Goal: Task Accomplishment & Management: Complete application form

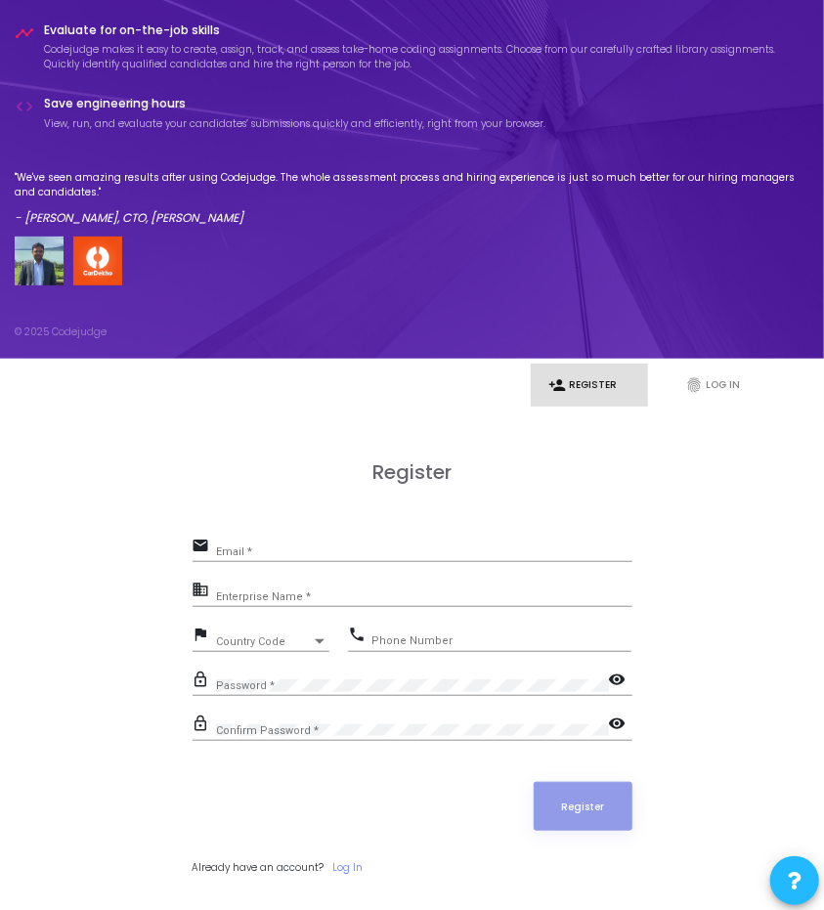
scroll to position [81, 0]
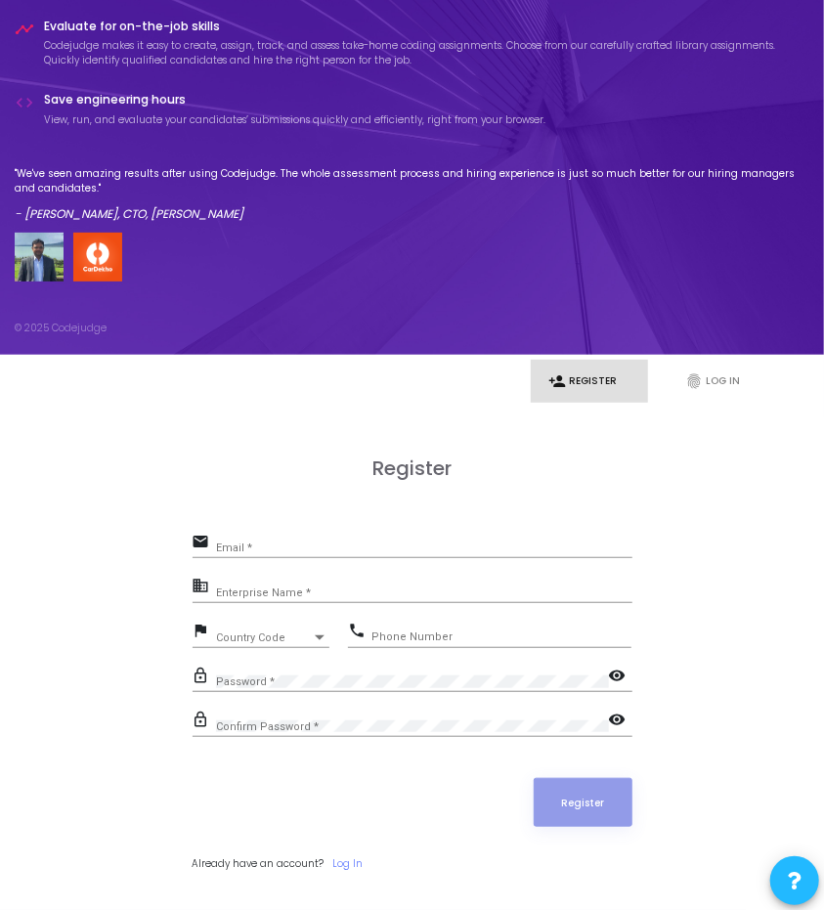
click at [399, 535] on div "Email *" at bounding box center [424, 544] width 417 height 27
drag, startPoint x: 331, startPoint y: 541, endPoint x: 205, endPoint y: 541, distance: 126.1
click at [205, 541] on div "email aces Email *" at bounding box center [413, 544] width 440 height 30
paste input "[EMAIL_ADDRESS][DOMAIN_NAME]"
type input "[EMAIL_ADDRESS][DOMAIN_NAME]"
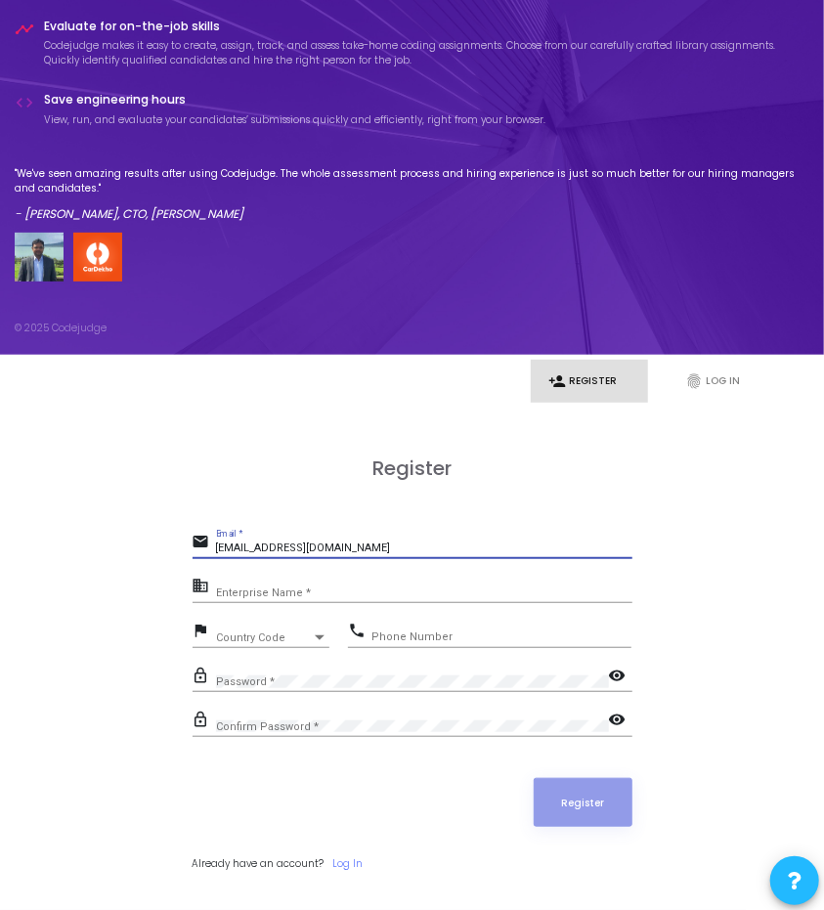
click at [310, 591] on input "Enterprise Name *" at bounding box center [424, 593] width 417 height 12
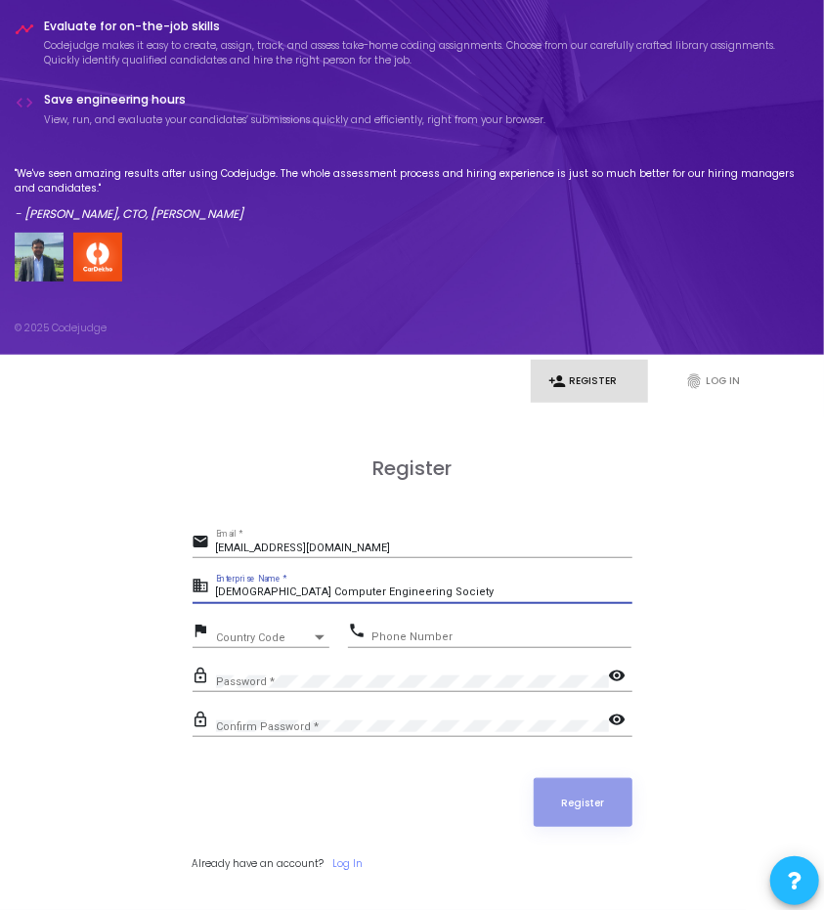
type input "[DEMOGRAPHIC_DATA] Computer Engineering Society"
click at [321, 631] on div at bounding box center [320, 639] width 18 height 16
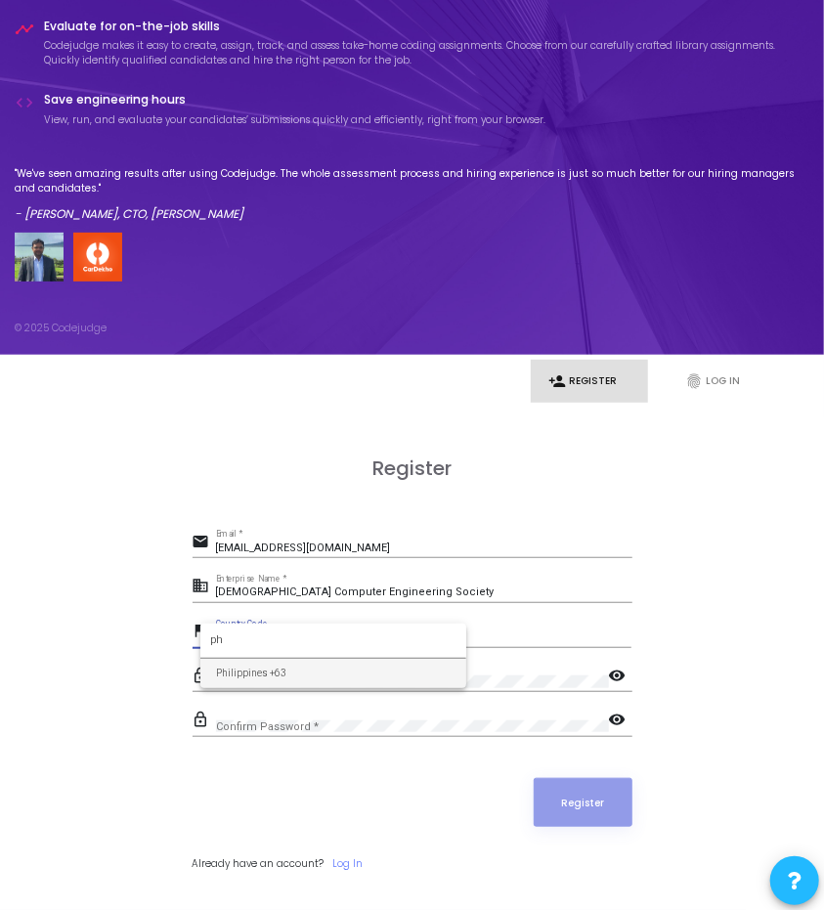
type input "ph"
click at [318, 668] on span "Philippines +63" at bounding box center [333, 673] width 235 height 29
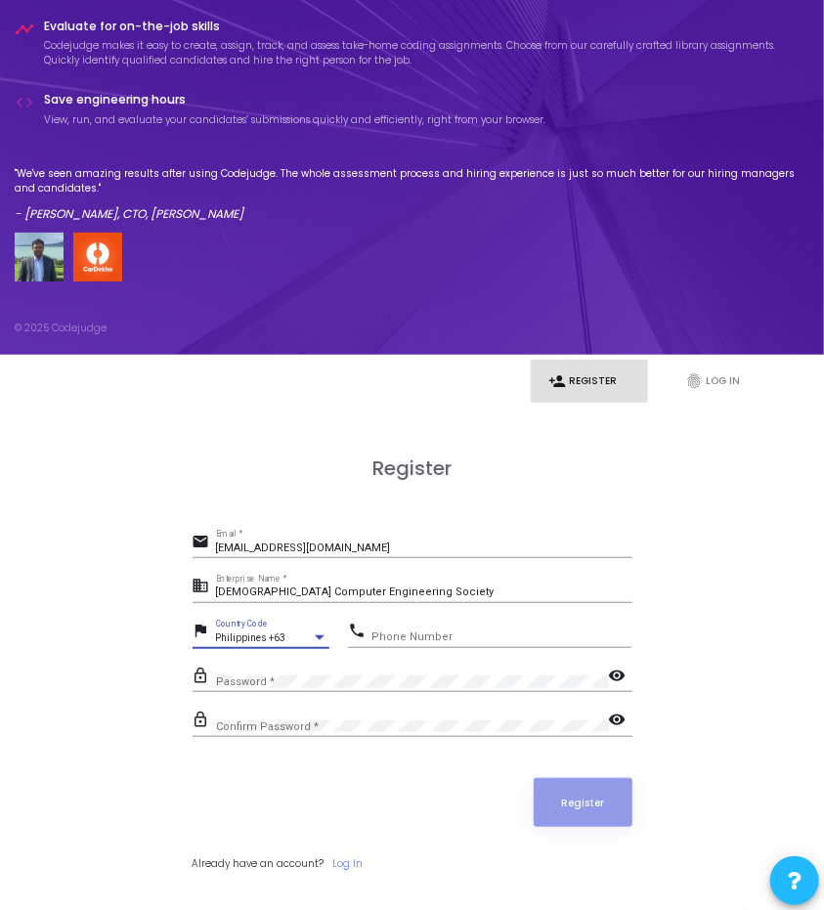
click at [444, 636] on input "Phone Number" at bounding box center [502, 638] width 260 height 12
click at [464, 597] on input "[DEMOGRAPHIC_DATA] Computer Engineering Society" at bounding box center [424, 593] width 417 height 12
type input "[DEMOGRAPHIC_DATA] Computer Engineering Society - [GEOGRAPHIC_DATA]"
click at [485, 635] on input "Phone Number" at bounding box center [502, 638] width 260 height 12
type input "9663447178"
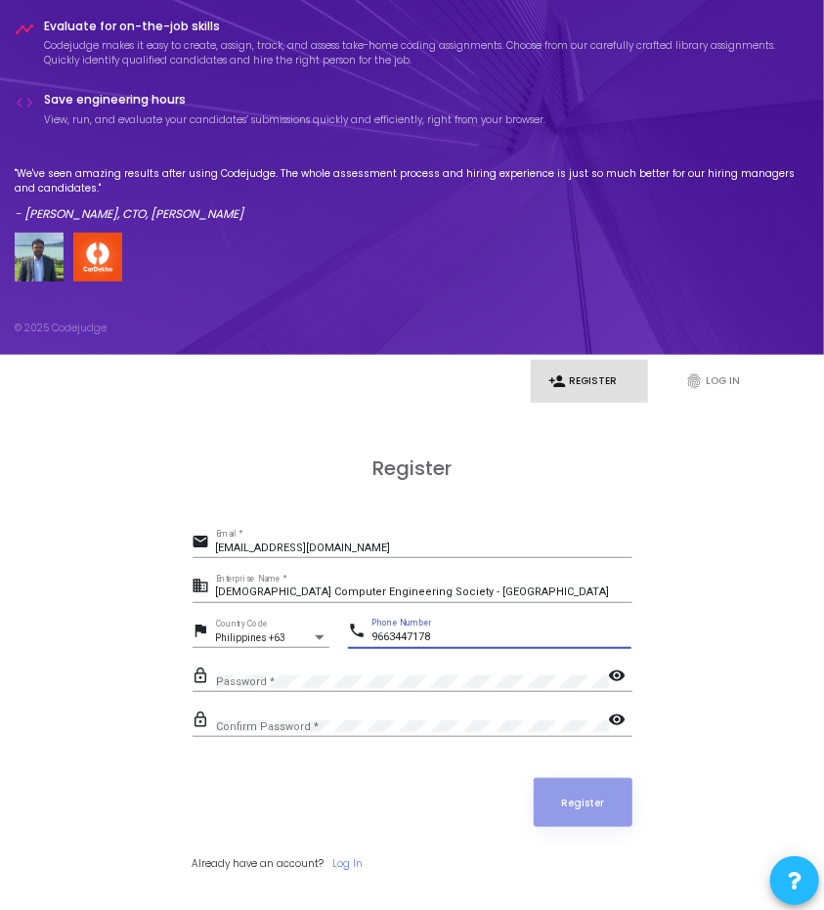
click at [416, 675] on div "Password *" at bounding box center [412, 678] width 393 height 27
click at [399, 719] on div "Confirm Password *" at bounding box center [412, 722] width 393 height 27
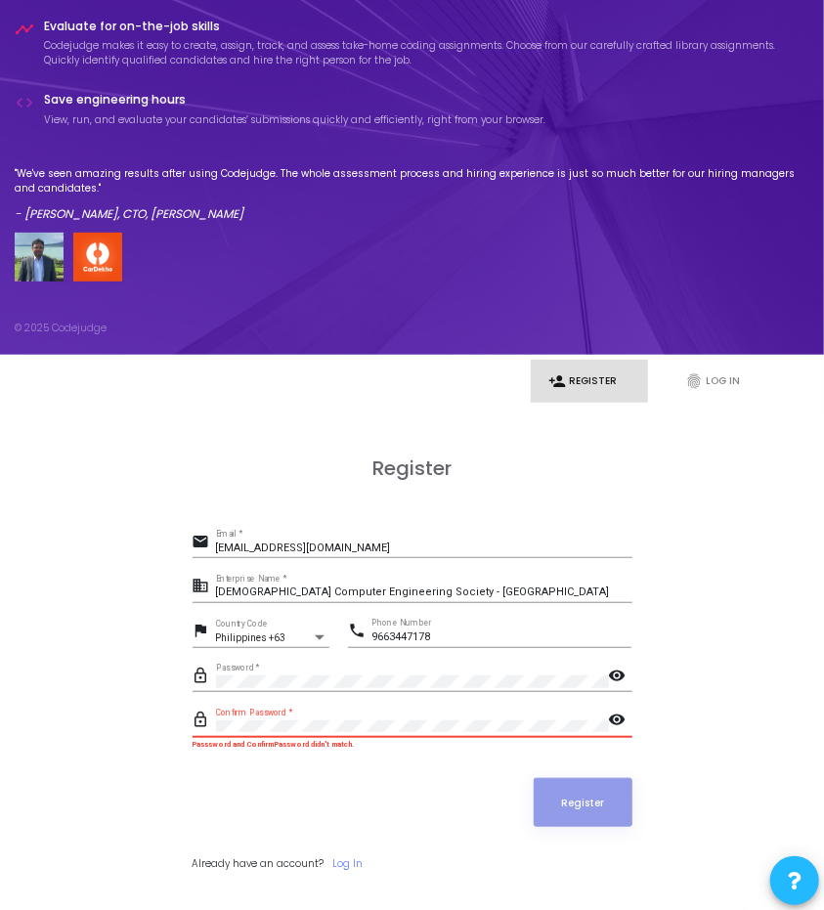
click at [620, 719] on mat-icon "visibility" at bounding box center [620, 721] width 23 height 23
click at [620, 669] on mat-icon "visibility" at bounding box center [620, 677] width 23 height 23
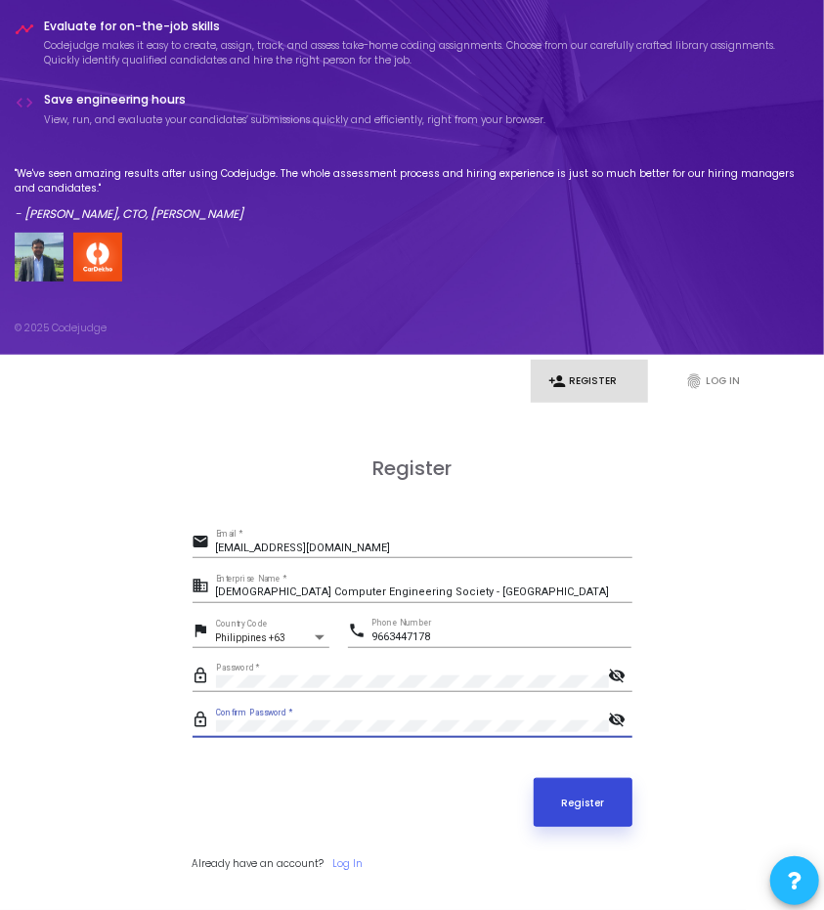
click at [585, 802] on button "Register" at bounding box center [583, 802] width 99 height 49
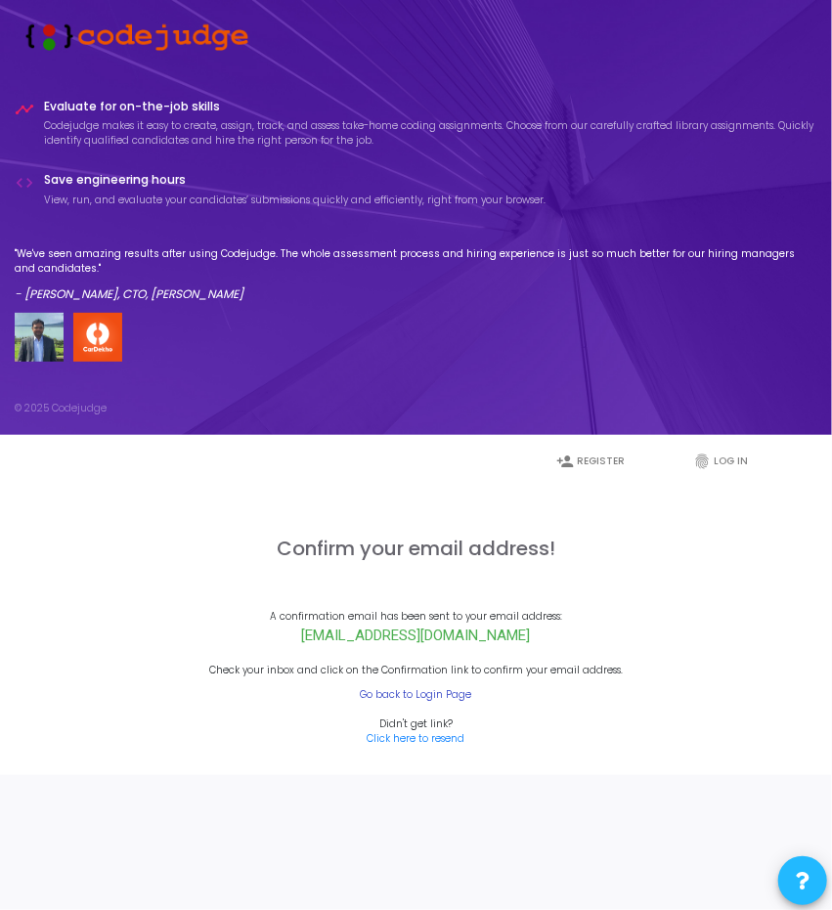
click at [427, 697] on link "Go back to Login Page" at bounding box center [416, 694] width 111 height 15
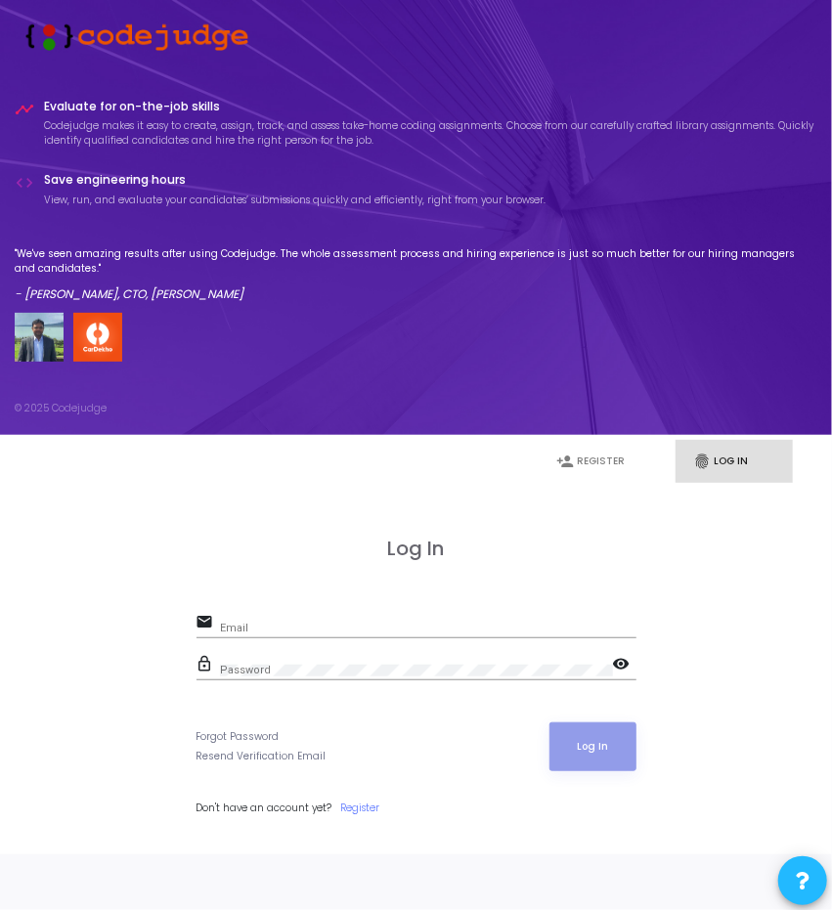
click at [452, 621] on div "Email" at bounding box center [428, 624] width 417 height 27
type input "[EMAIL_ADDRESS][DOMAIN_NAME]"
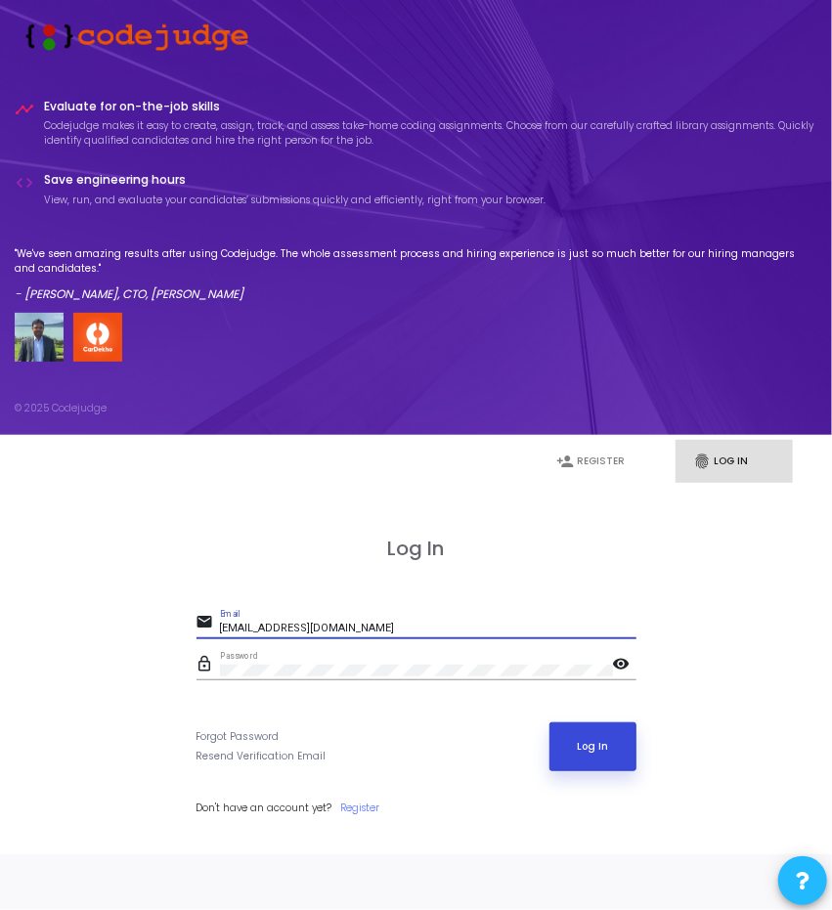
click at [590, 749] on button "Log In" at bounding box center [593, 747] width 87 height 49
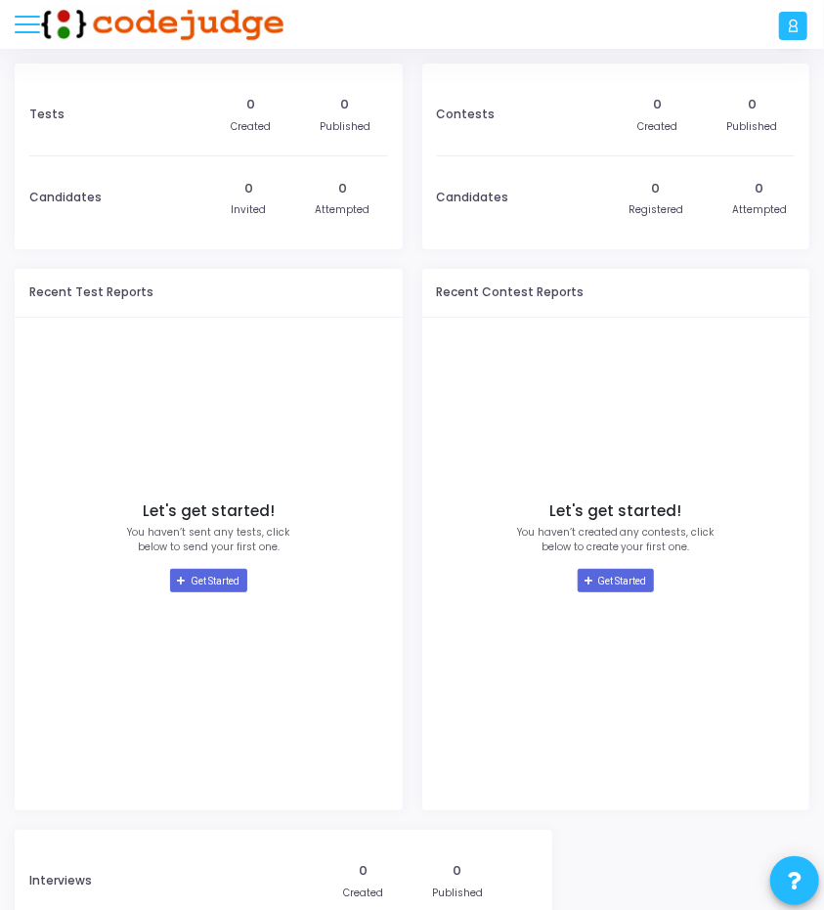
click at [23, 26] on button at bounding box center [27, 24] width 25 height 25
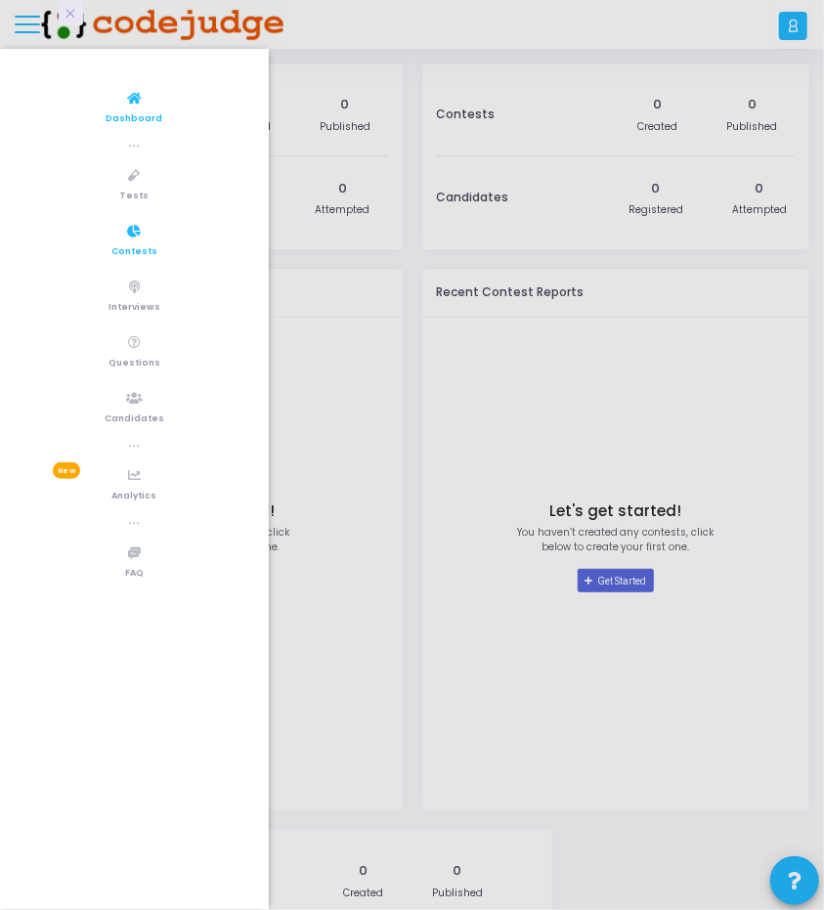
click at [135, 228] on icon at bounding box center [135, 232] width 14 height 24
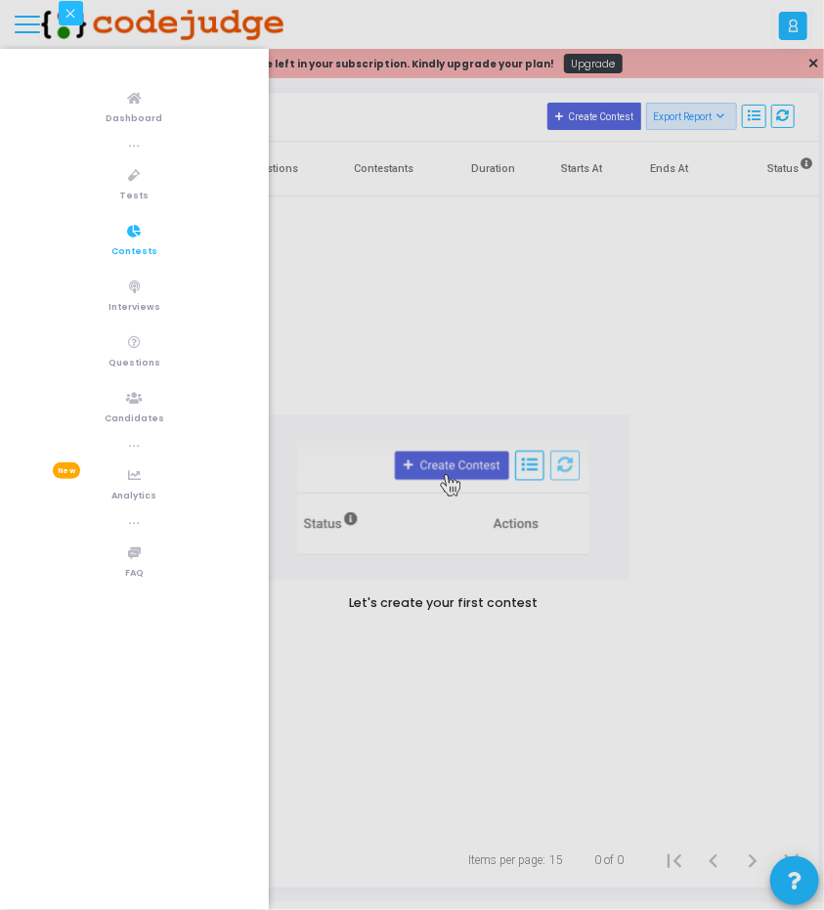
click at [77, 21] on button at bounding box center [71, 13] width 24 height 24
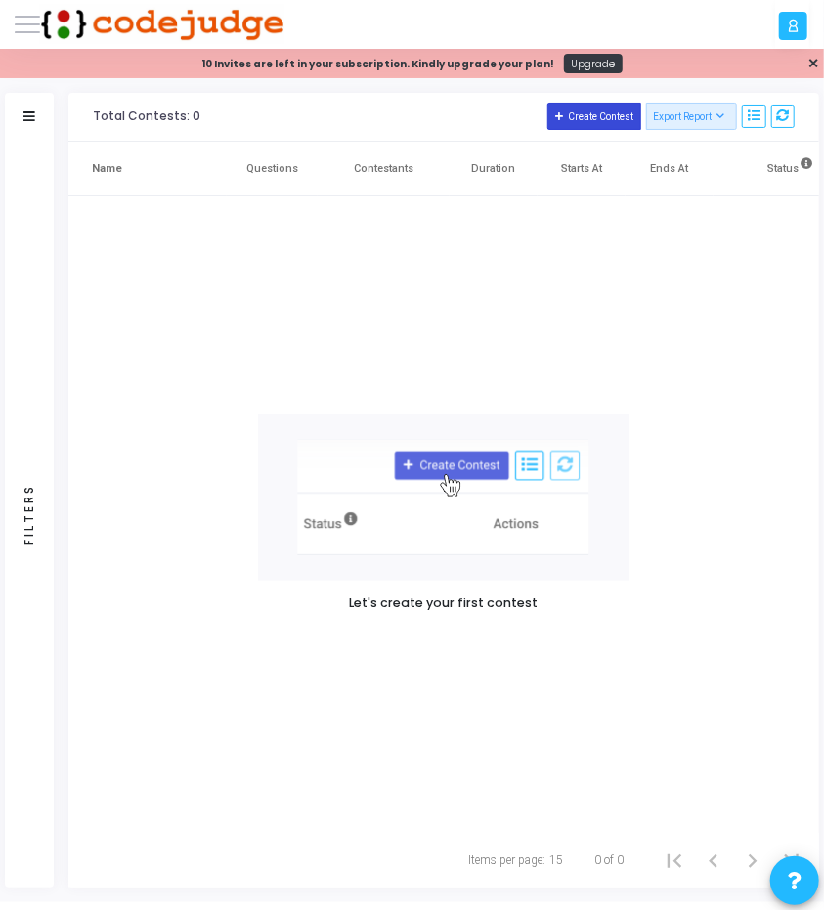
click at [582, 114] on button "Create Contest" at bounding box center [595, 116] width 94 height 27
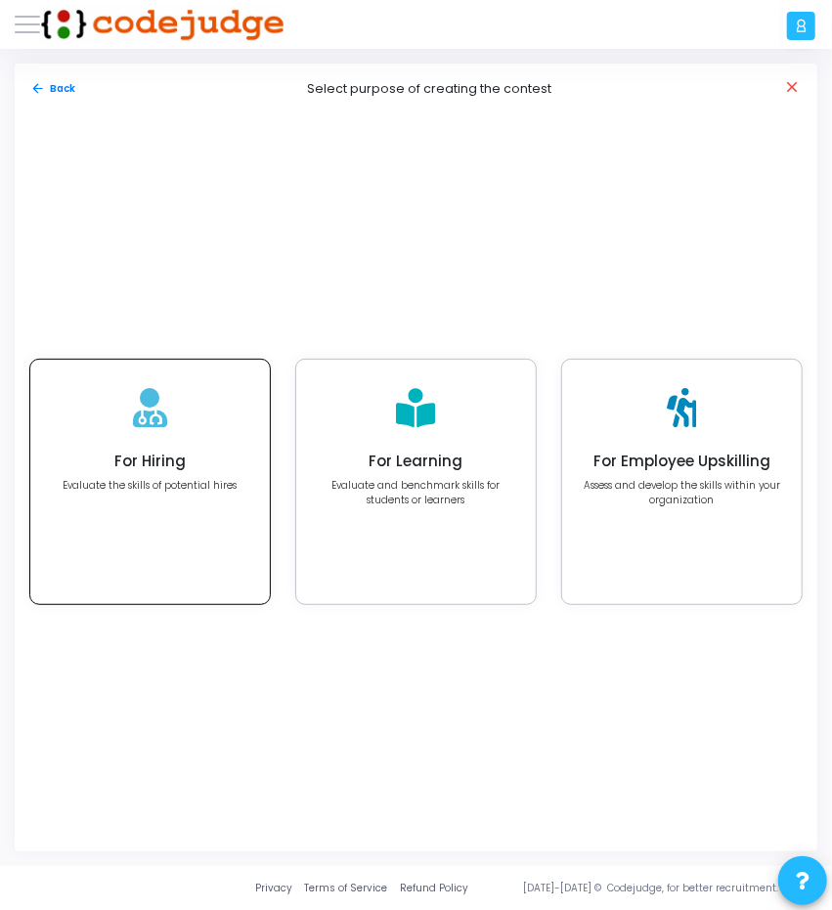
click at [131, 494] on div "For Hiring Evaluate the skills of potential hires" at bounding box center [150, 482] width 240 height 244
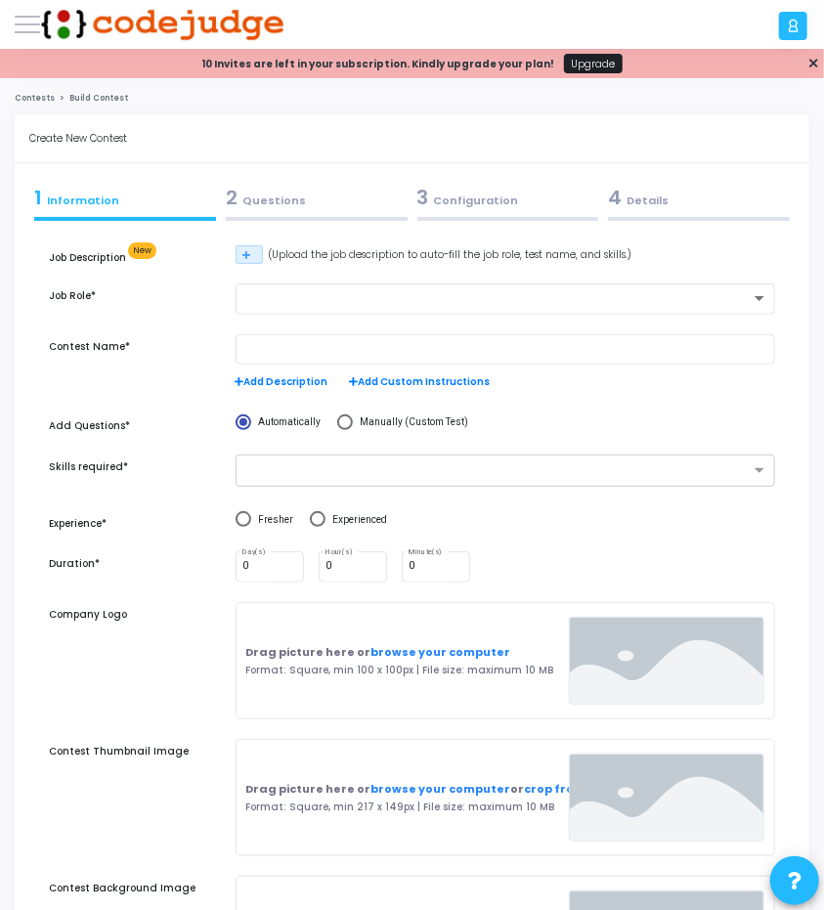
click at [577, 68] on link "Upgrade" at bounding box center [593, 64] width 59 height 20
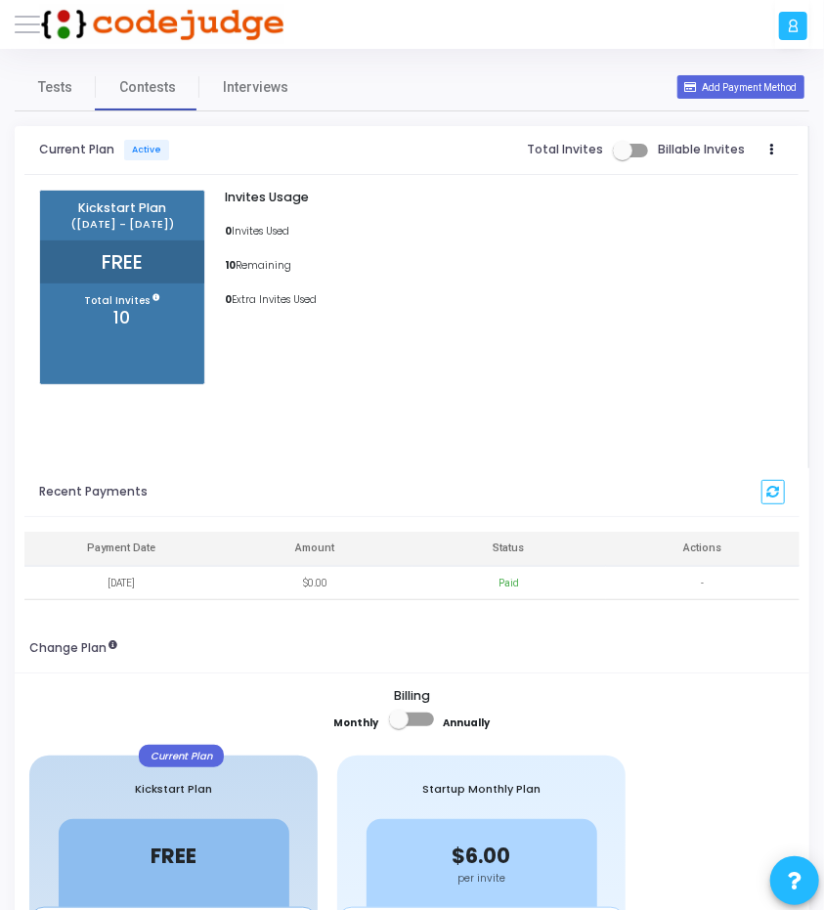
click at [630, 151] on span at bounding box center [623, 151] width 20 height 20
click at [623, 157] on input "checkbox" at bounding box center [622, 157] width 1 height 1
click at [630, 151] on span at bounding box center [630, 151] width 35 height 14
click at [623, 157] on input "checkbox" at bounding box center [622, 157] width 1 height 1
checkbox input "false"
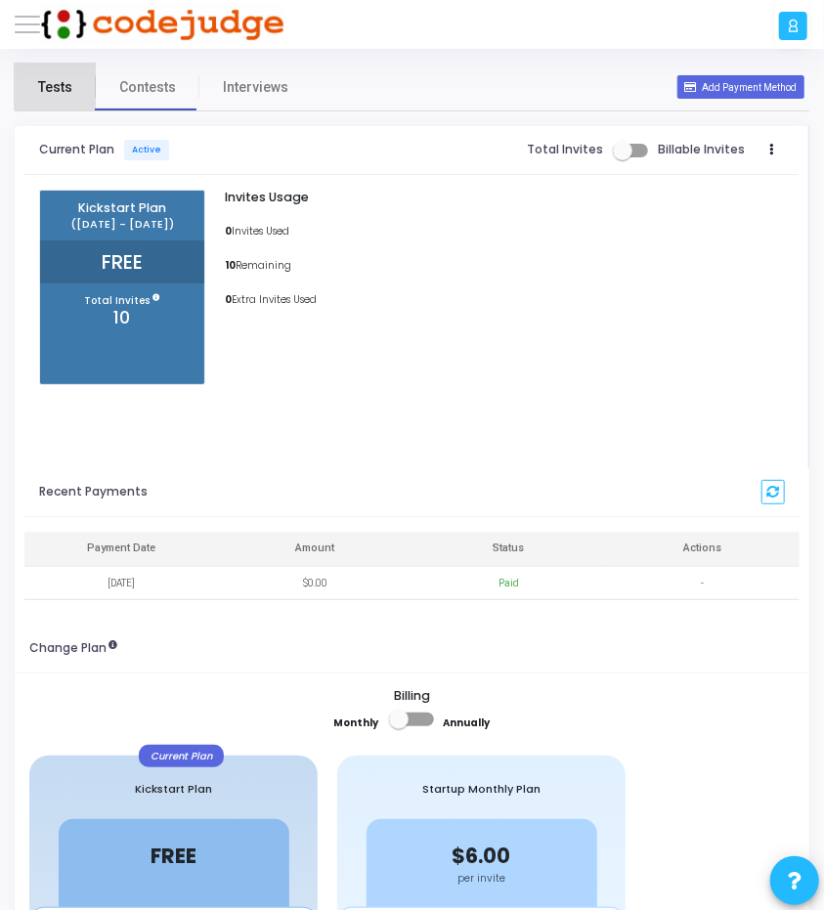
click at [76, 75] on link "Tests" at bounding box center [55, 87] width 81 height 47
click at [39, 27] on button at bounding box center [27, 24] width 25 height 25
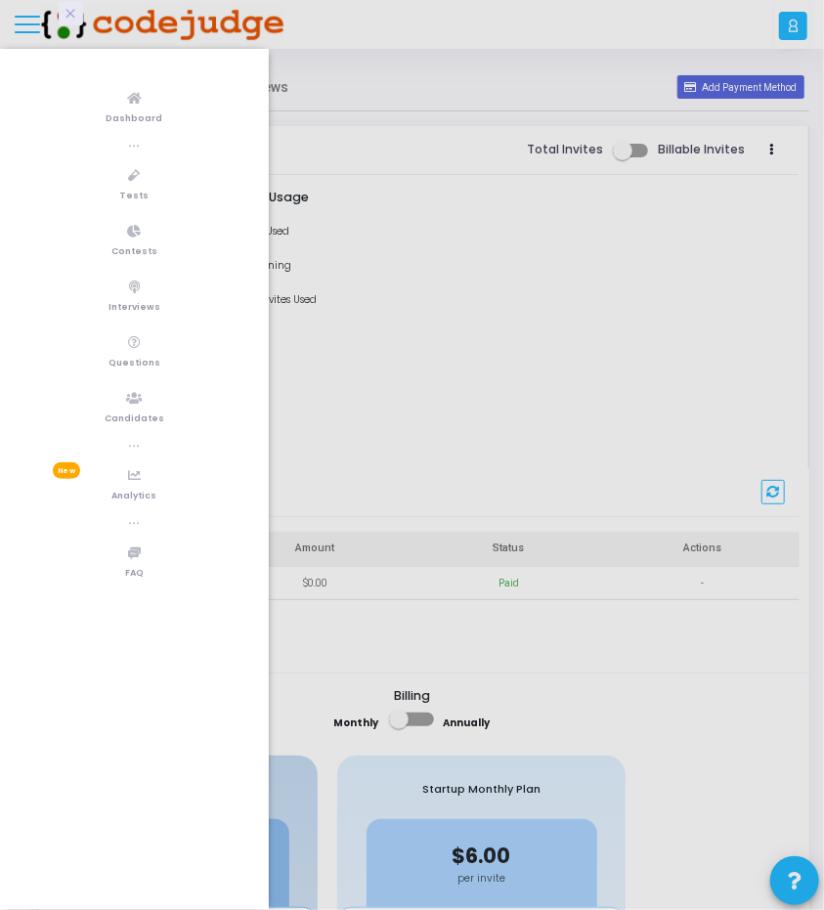
click at [475, 255] on div at bounding box center [412, 455] width 824 height 910
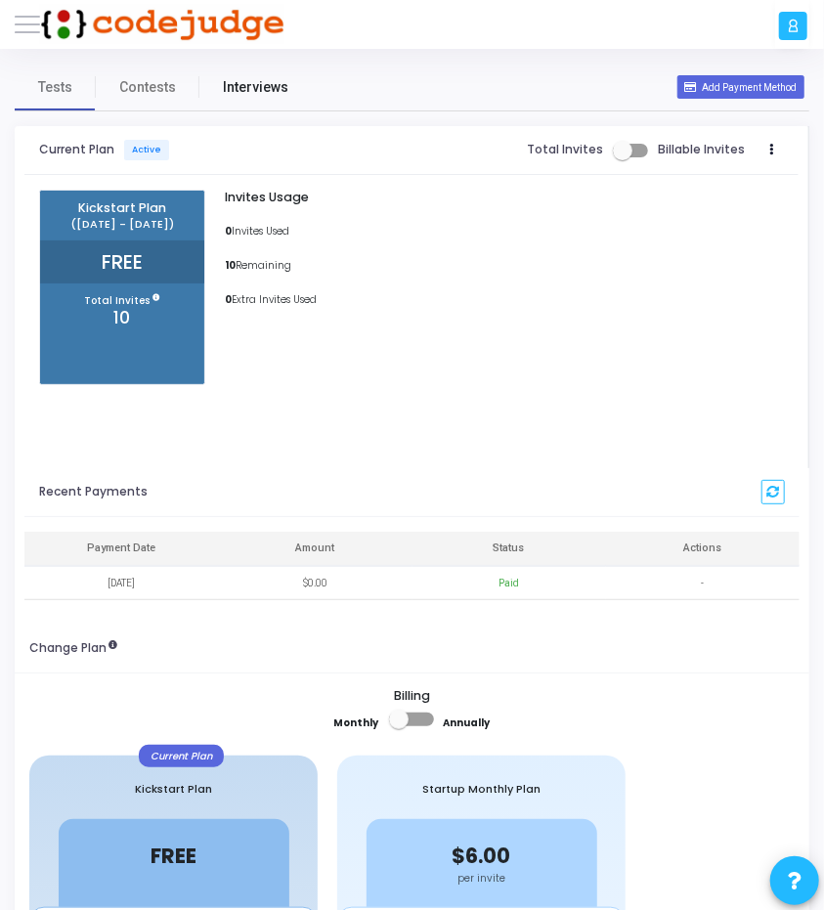
drag, startPoint x: 208, startPoint y: 95, endPoint x: 160, endPoint y: 87, distance: 48.5
click at [206, 95] on link "Interviews" at bounding box center [255, 87] width 112 height 47
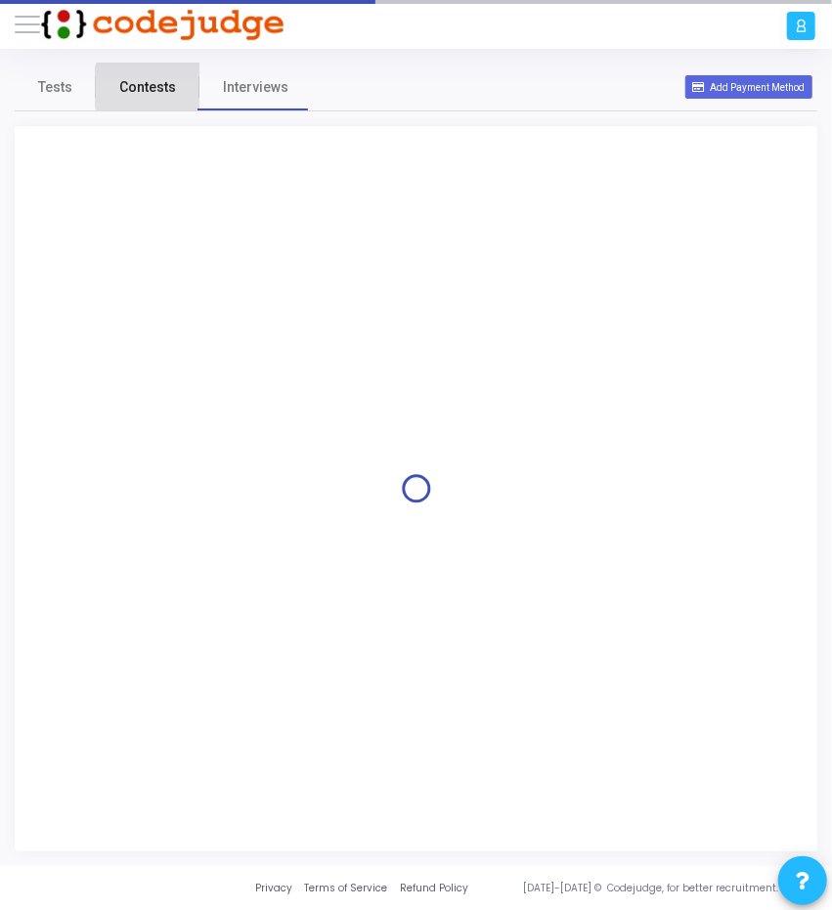
click at [157, 87] on span "Contests" at bounding box center [147, 87] width 57 height 21
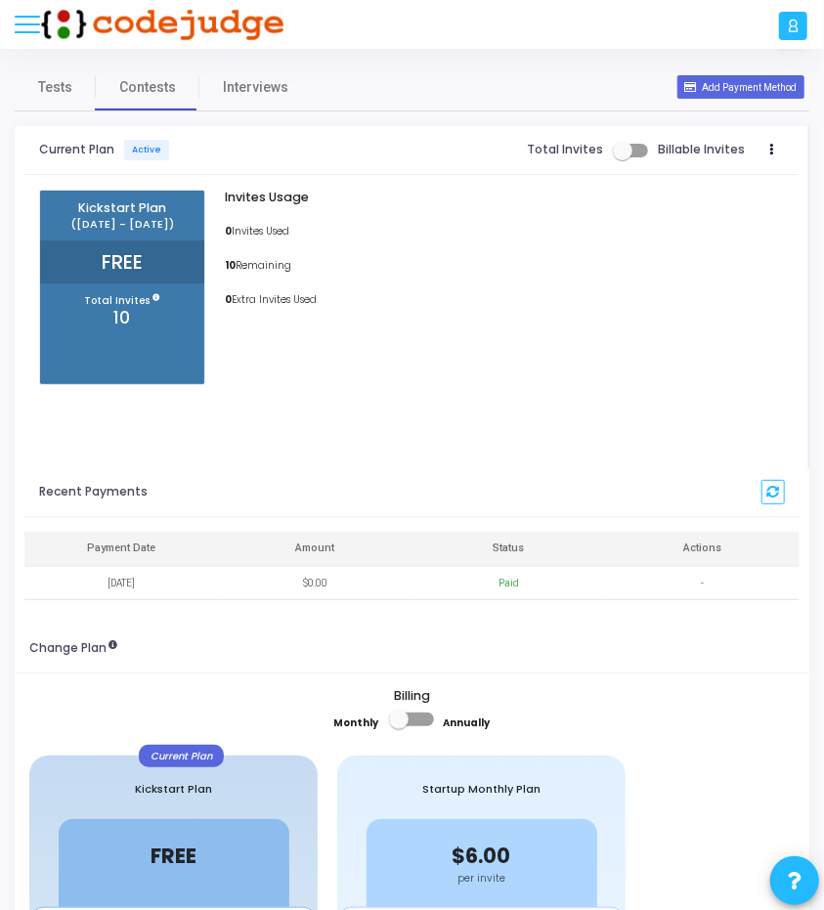
click at [15, 34] on button at bounding box center [27, 24] width 25 height 25
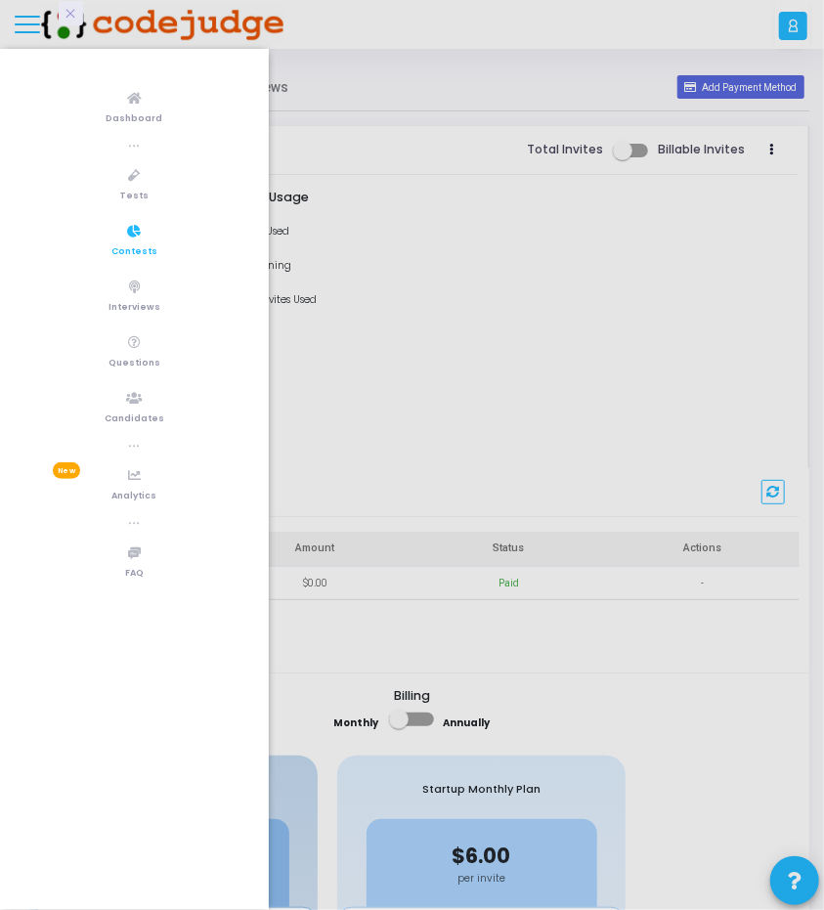
click at [135, 237] on icon at bounding box center [135, 232] width 14 height 24
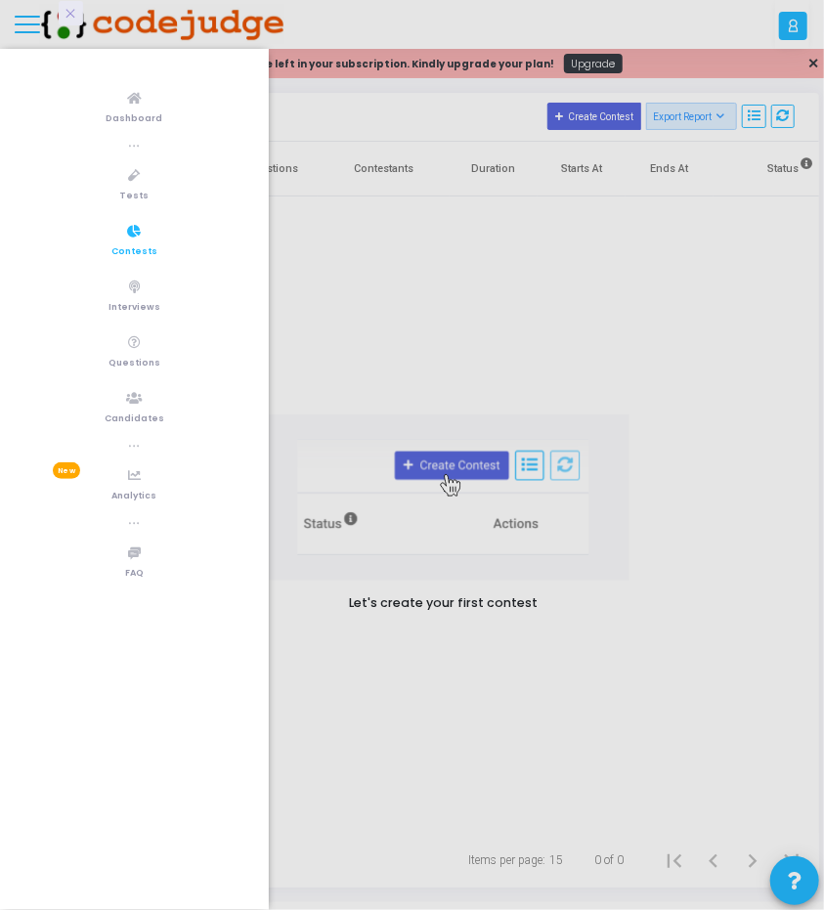
click at [491, 292] on div at bounding box center [412, 455] width 824 height 910
